Goal: Find specific page/section: Find specific page/section

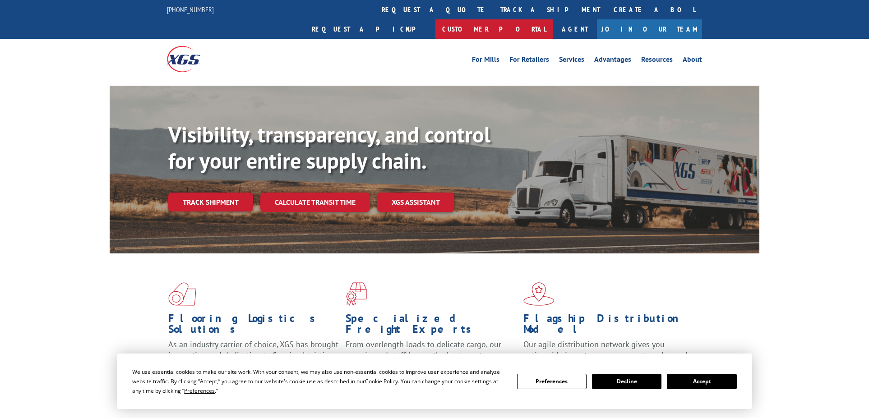
click at [552, 19] on link "Customer Portal" at bounding box center [493, 28] width 117 height 19
